Goal: Navigation & Orientation: Find specific page/section

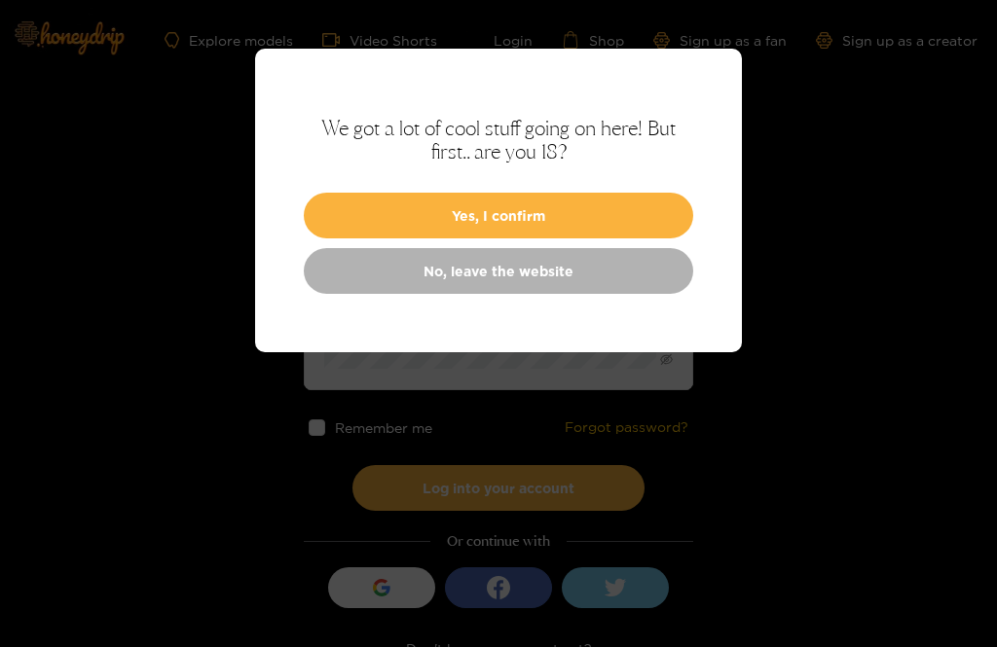
click at [416, 216] on button "Yes, I confirm" at bounding box center [498, 216] width 389 height 46
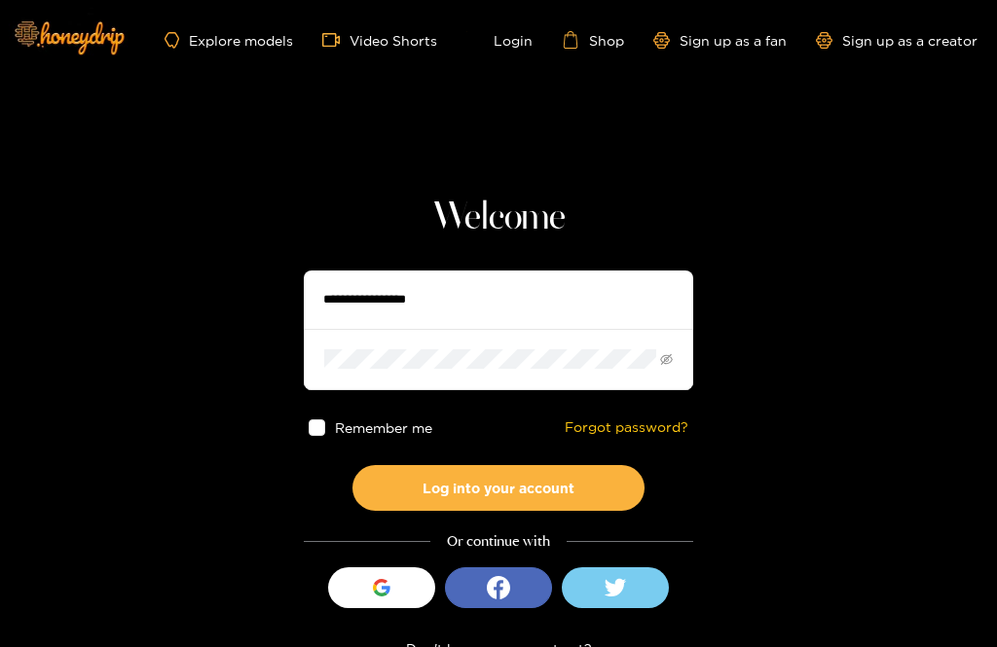
click at [205, 33] on link "Explore models" at bounding box center [229, 40] width 129 height 17
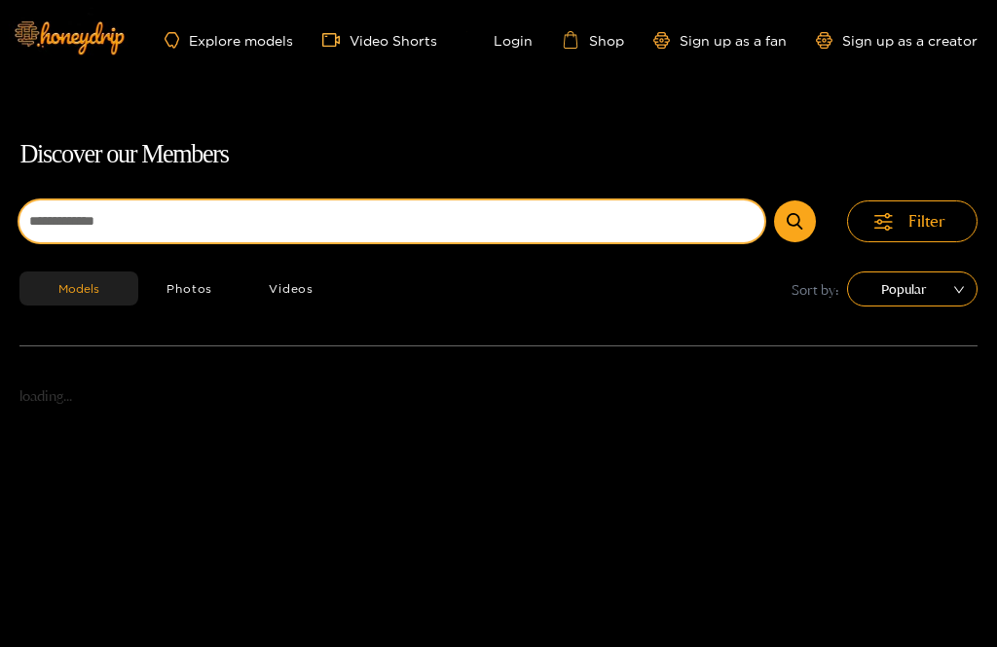
click at [122, 219] on input at bounding box center [391, 222] width 745 height 42
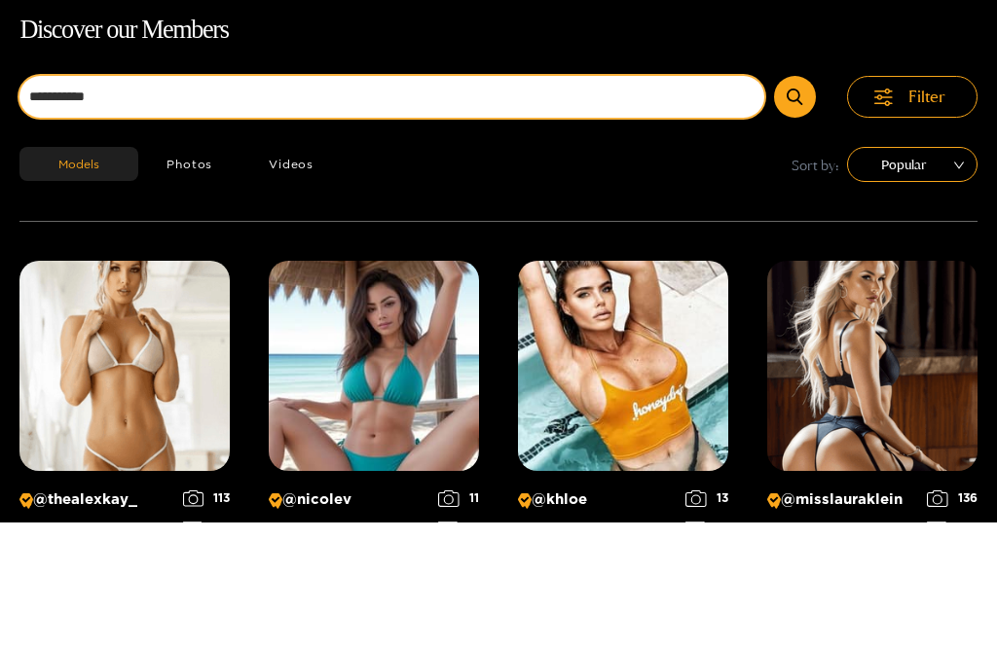
click at [795, 201] on button "submit" at bounding box center [795, 222] width 42 height 42
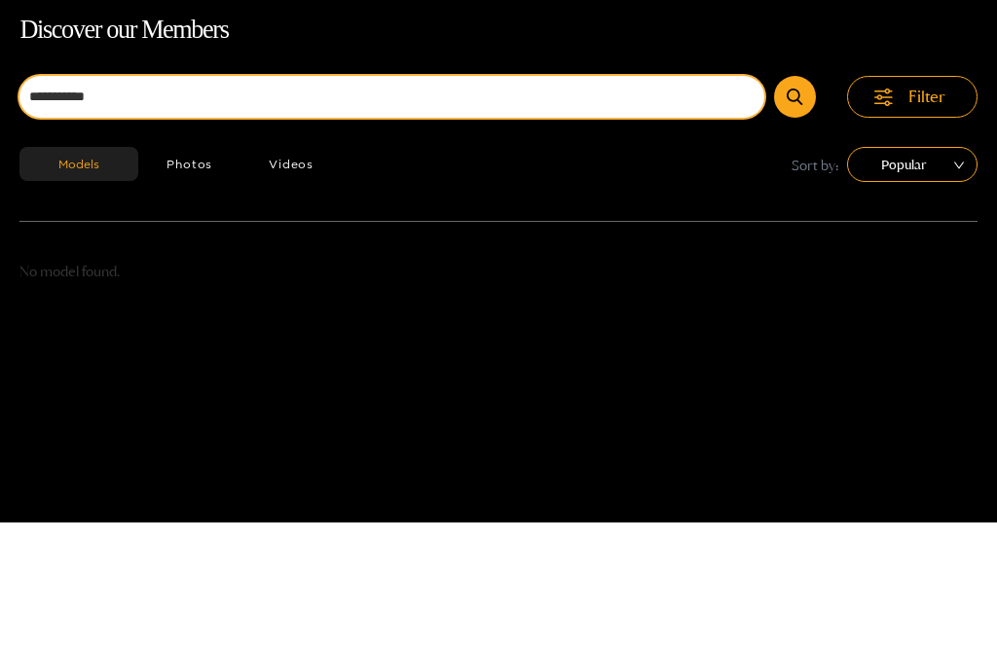
click at [795, 201] on button "submit" at bounding box center [795, 222] width 42 height 42
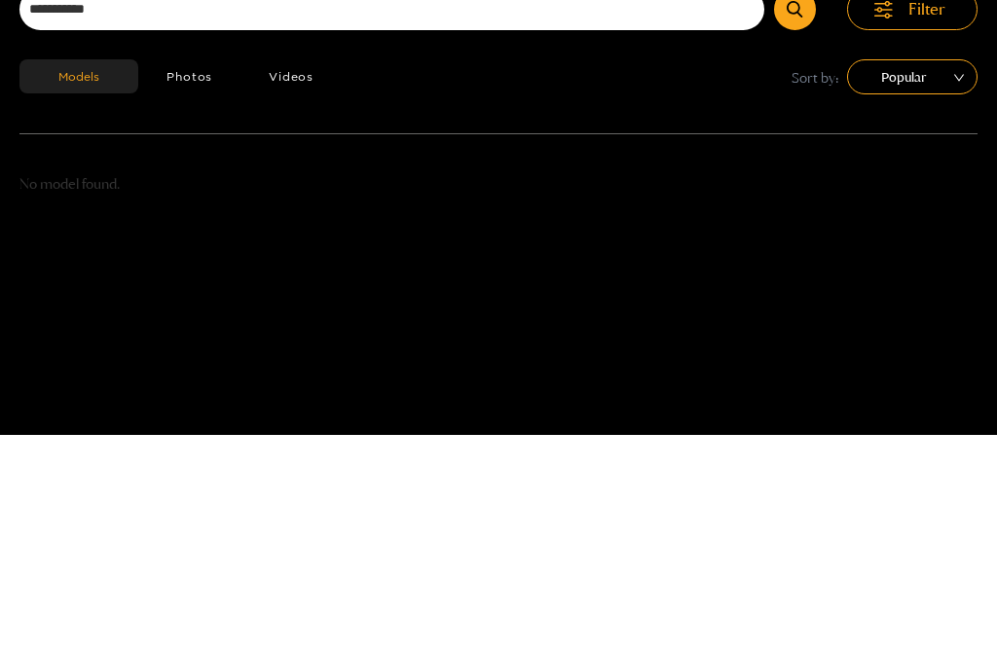
click at [65, 272] on button "Models" at bounding box center [78, 289] width 119 height 34
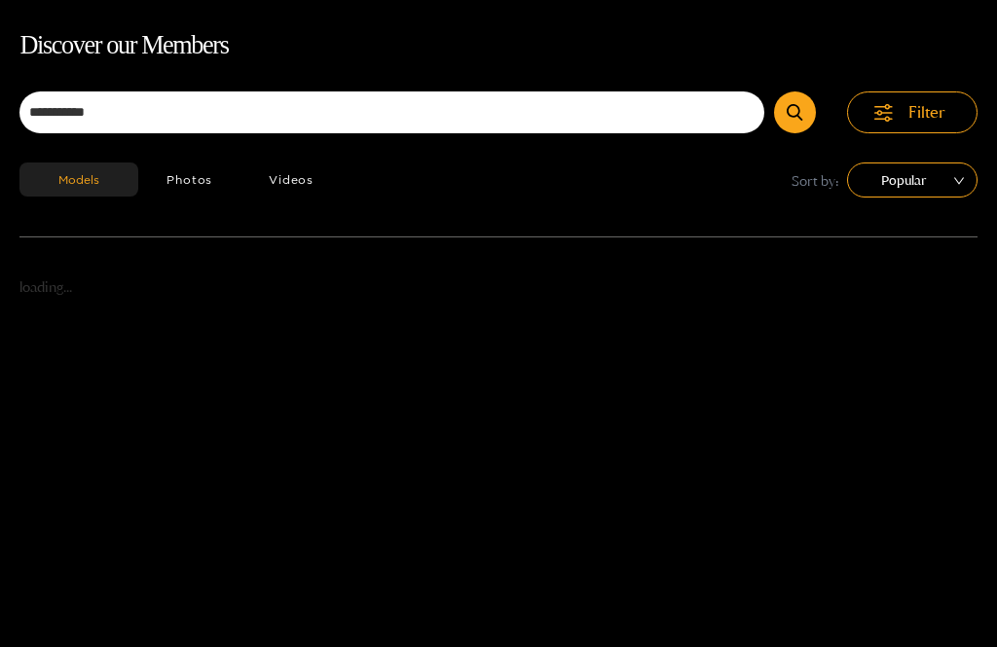
scroll to position [125, 0]
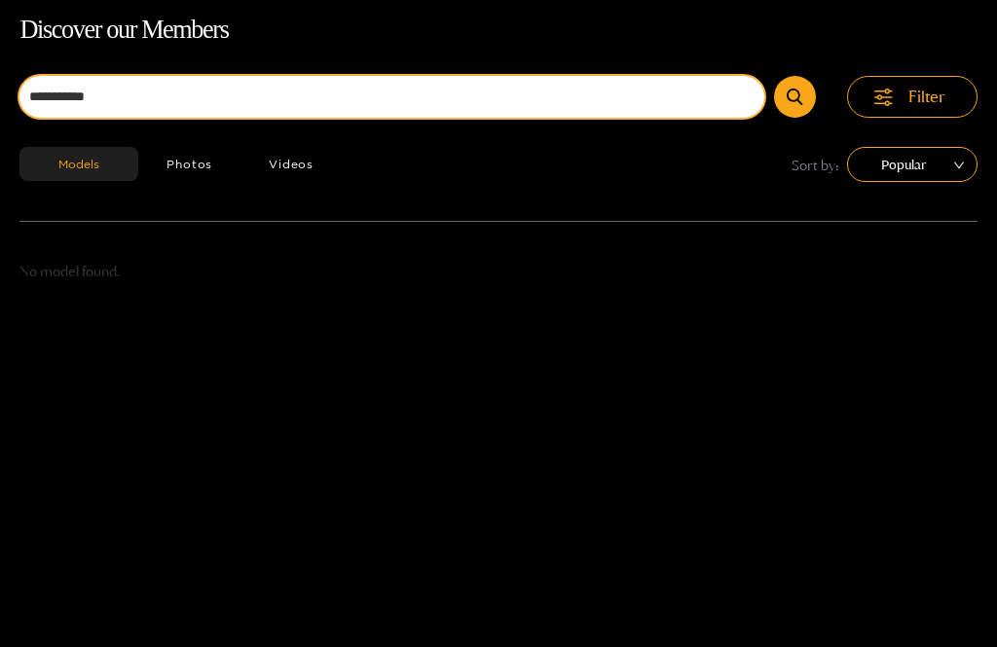
click at [128, 86] on input "**********" at bounding box center [391, 97] width 745 height 42
click at [51, 93] on input "**********" at bounding box center [391, 97] width 745 height 42
type input "**********"
click at [795, 96] on button "submit" at bounding box center [795, 97] width 42 height 42
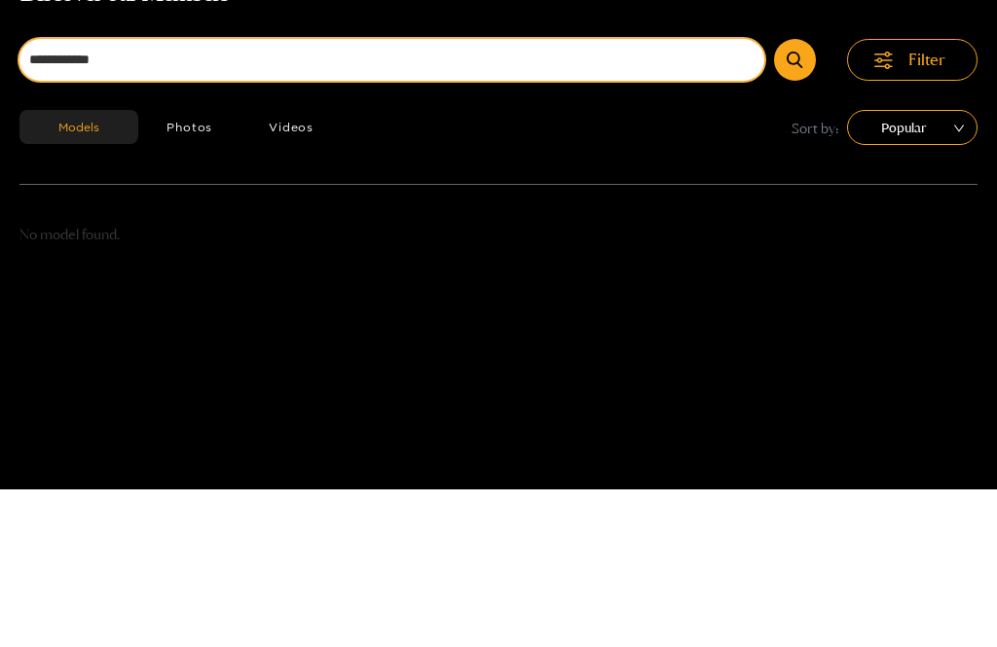
scroll to position [0, 0]
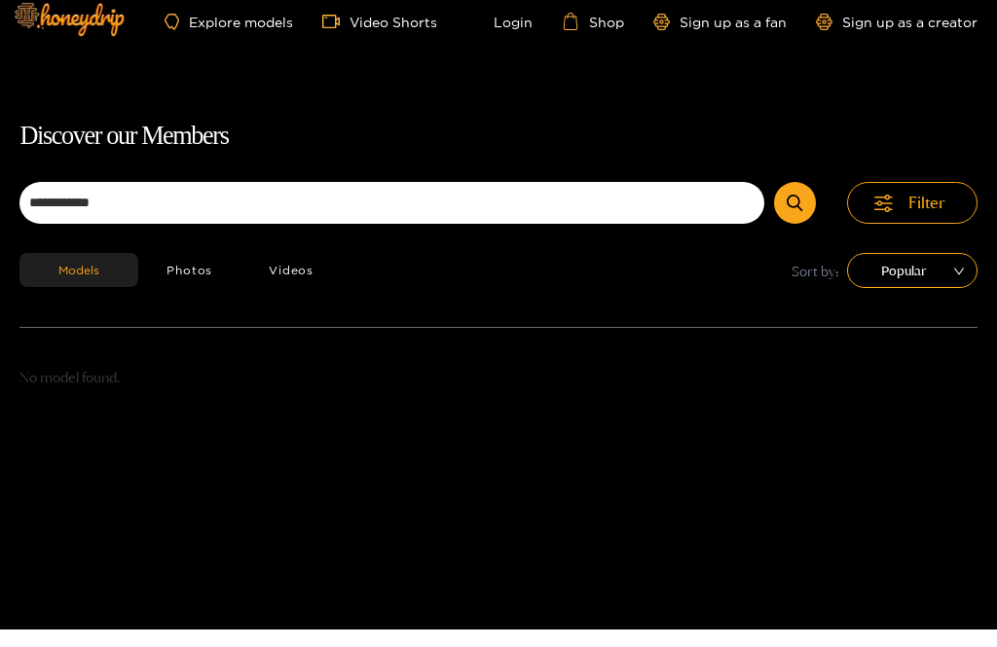
click at [61, 18] on img at bounding box center [68, 37] width 136 height 82
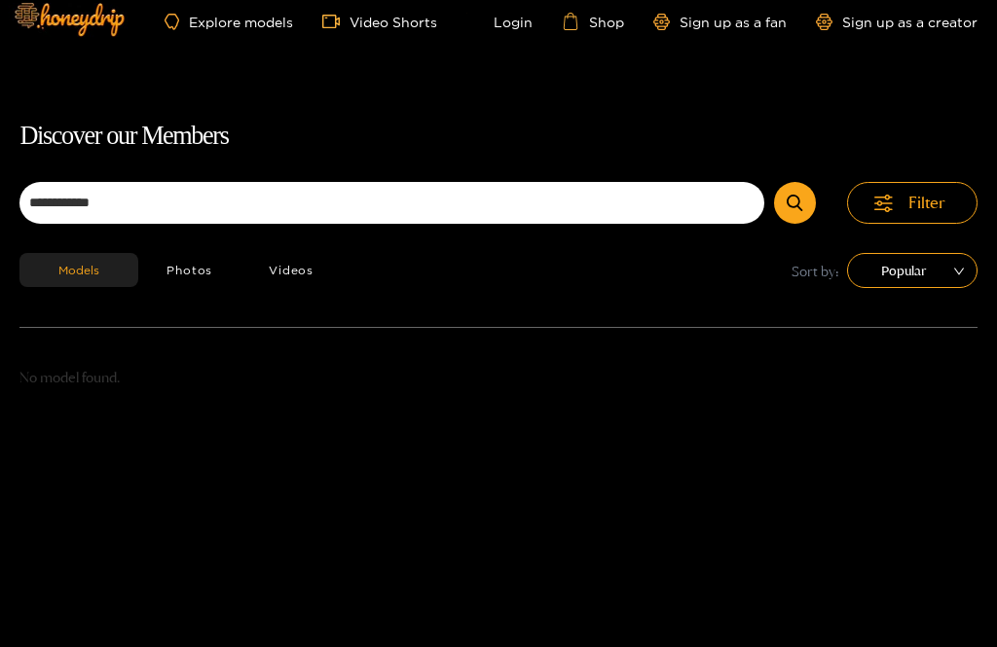
scroll to position [18, 0]
click at [208, 27] on link "Explore models" at bounding box center [229, 22] width 129 height 17
click at [207, 18] on link "Explore models" at bounding box center [229, 22] width 129 height 17
click at [921, 207] on span "Filter" at bounding box center [926, 203] width 37 height 22
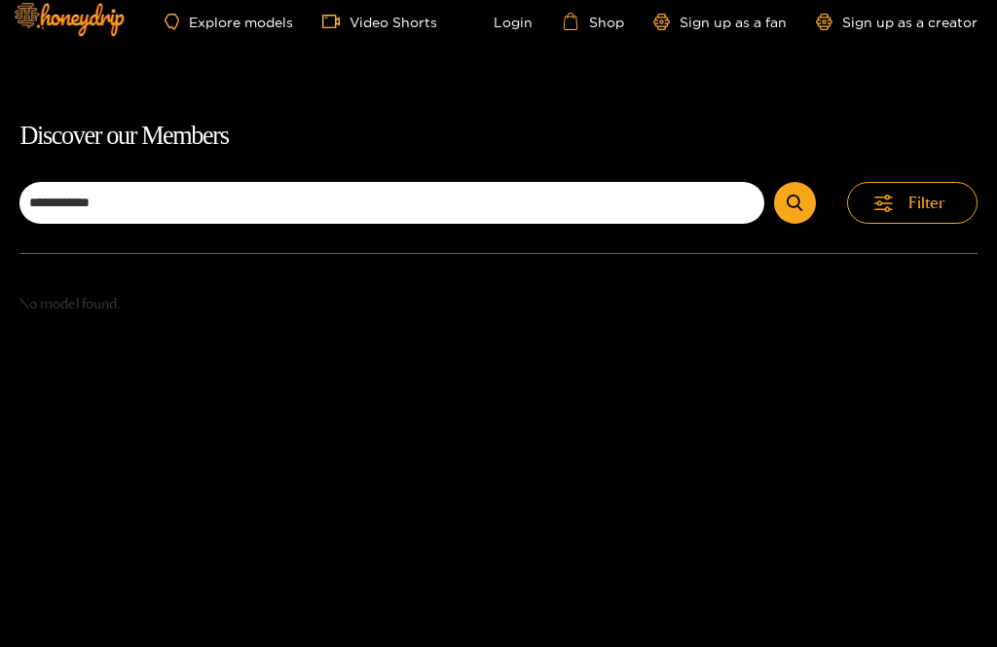
click at [905, 223] on button "Filter" at bounding box center [912, 203] width 130 height 42
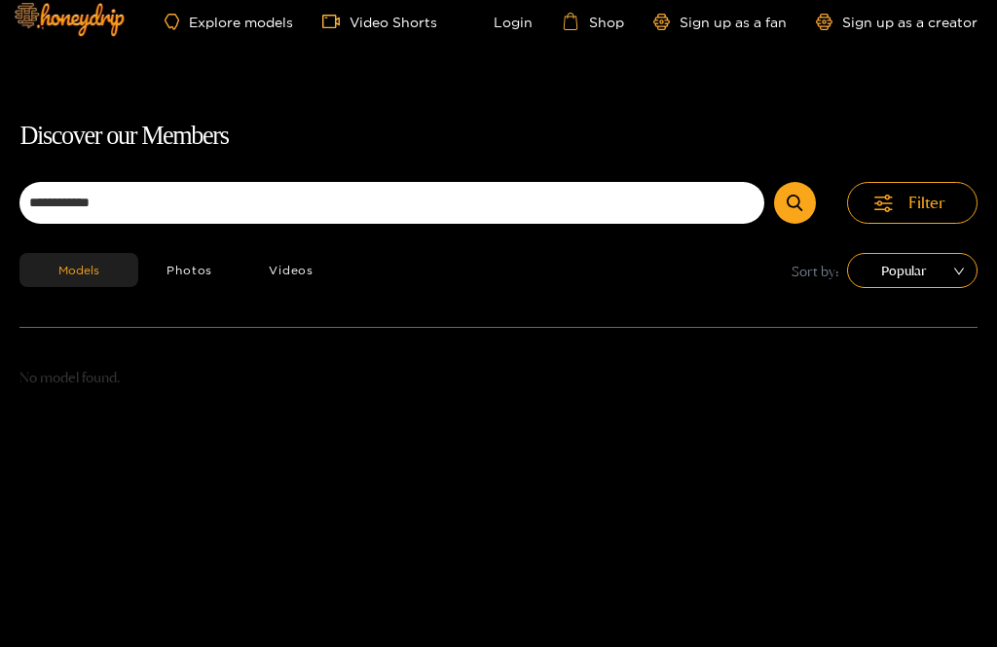
click at [165, 277] on button "Photos" at bounding box center [189, 270] width 102 height 34
click at [276, 270] on button "Videos" at bounding box center [290, 270] width 101 height 34
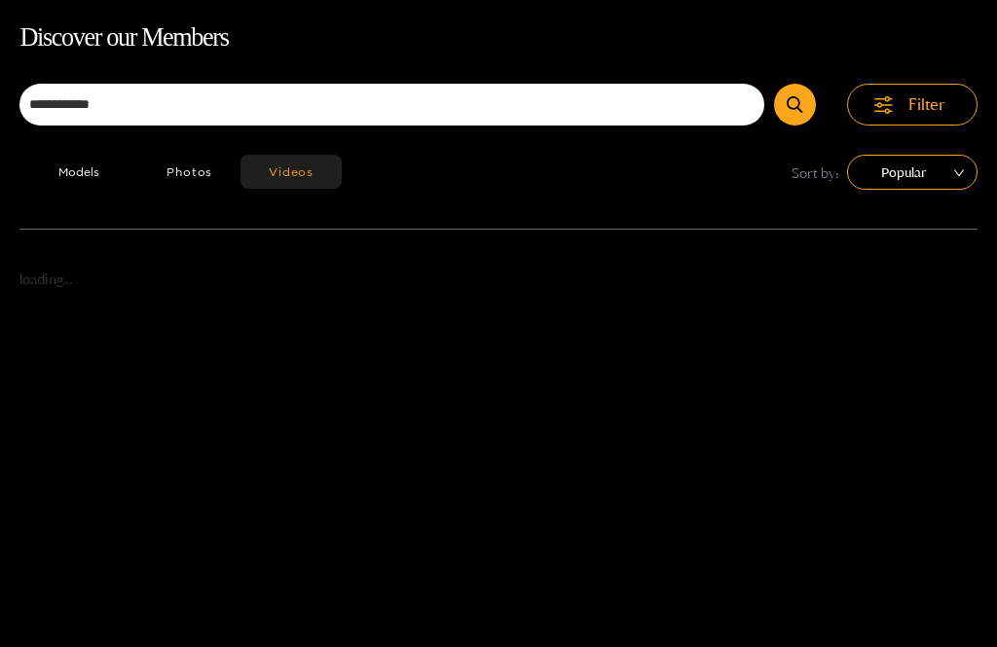
scroll to position [125, 0]
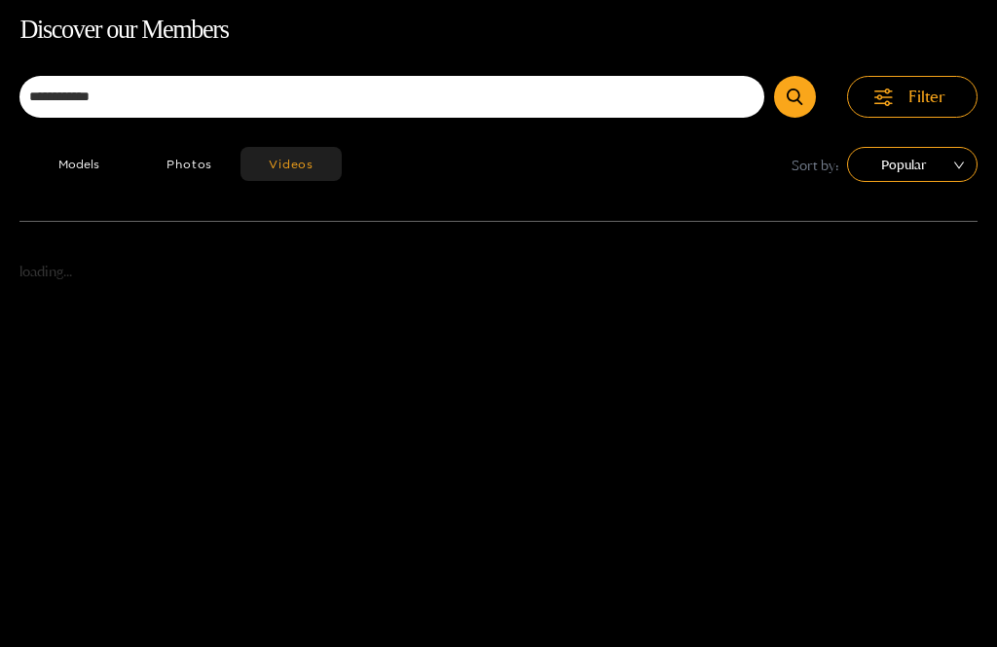
click at [174, 158] on button "Photos" at bounding box center [189, 164] width 102 height 34
click at [61, 153] on button "Models" at bounding box center [78, 164] width 119 height 34
